Goal: Information Seeking & Learning: Learn about a topic

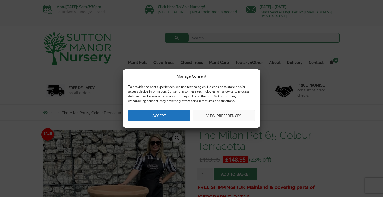
click at [159, 114] on button "Accept" at bounding box center [159, 116] width 62 height 12
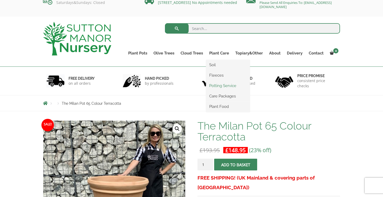
scroll to position [9, 0]
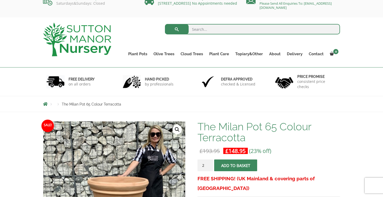
click at [210, 165] on input "2" at bounding box center [206, 166] width 16 height 12
click at [210, 165] on input "3" at bounding box center [206, 166] width 16 height 12
click at [210, 165] on input "4" at bounding box center [206, 166] width 16 height 12
type input "5"
click at [210, 165] on input "5" at bounding box center [206, 166] width 16 height 12
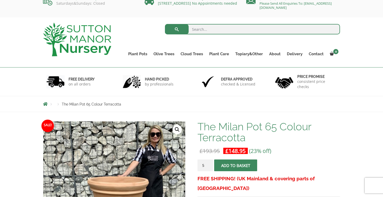
click at [236, 166] on span "submit" at bounding box center [236, 166] width 0 height 0
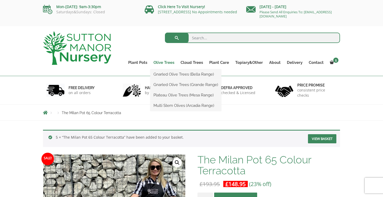
click at [165, 63] on link "Olive Trees" at bounding box center [163, 62] width 27 height 7
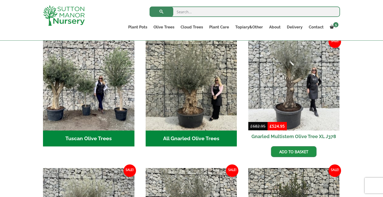
scroll to position [193, 0]
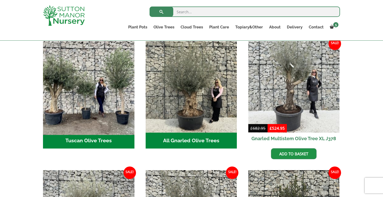
click at [97, 110] on img "Visit product category Tuscan Olive Trees" at bounding box center [89, 87] width 96 height 96
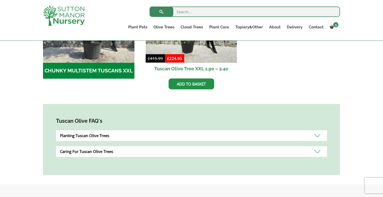
scroll to position [231, 0]
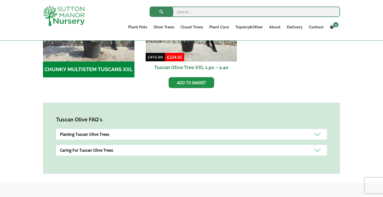
click at [95, 136] on div "Planting Tuscan Olive Trees" at bounding box center [191, 134] width 271 height 11
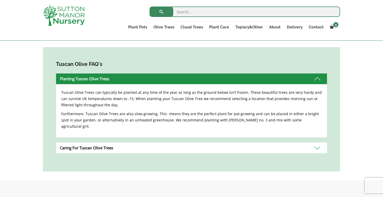
scroll to position [287, 0]
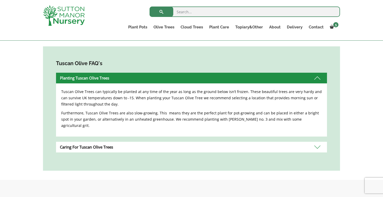
click at [101, 142] on div "Caring For Tuscan Olive Trees" at bounding box center [191, 147] width 271 height 11
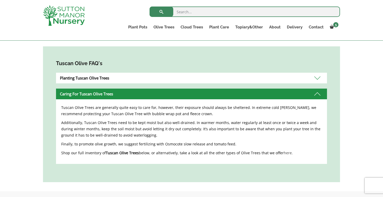
drag, startPoint x: 106, startPoint y: 153, endPoint x: 141, endPoint y: 153, distance: 34.9
click at [139, 153] on b "Tuscan Olive Trees" at bounding box center [122, 152] width 33 height 5
copy p "Tuscan Olive Trees"
